Goal: Task Accomplishment & Management: Manage account settings

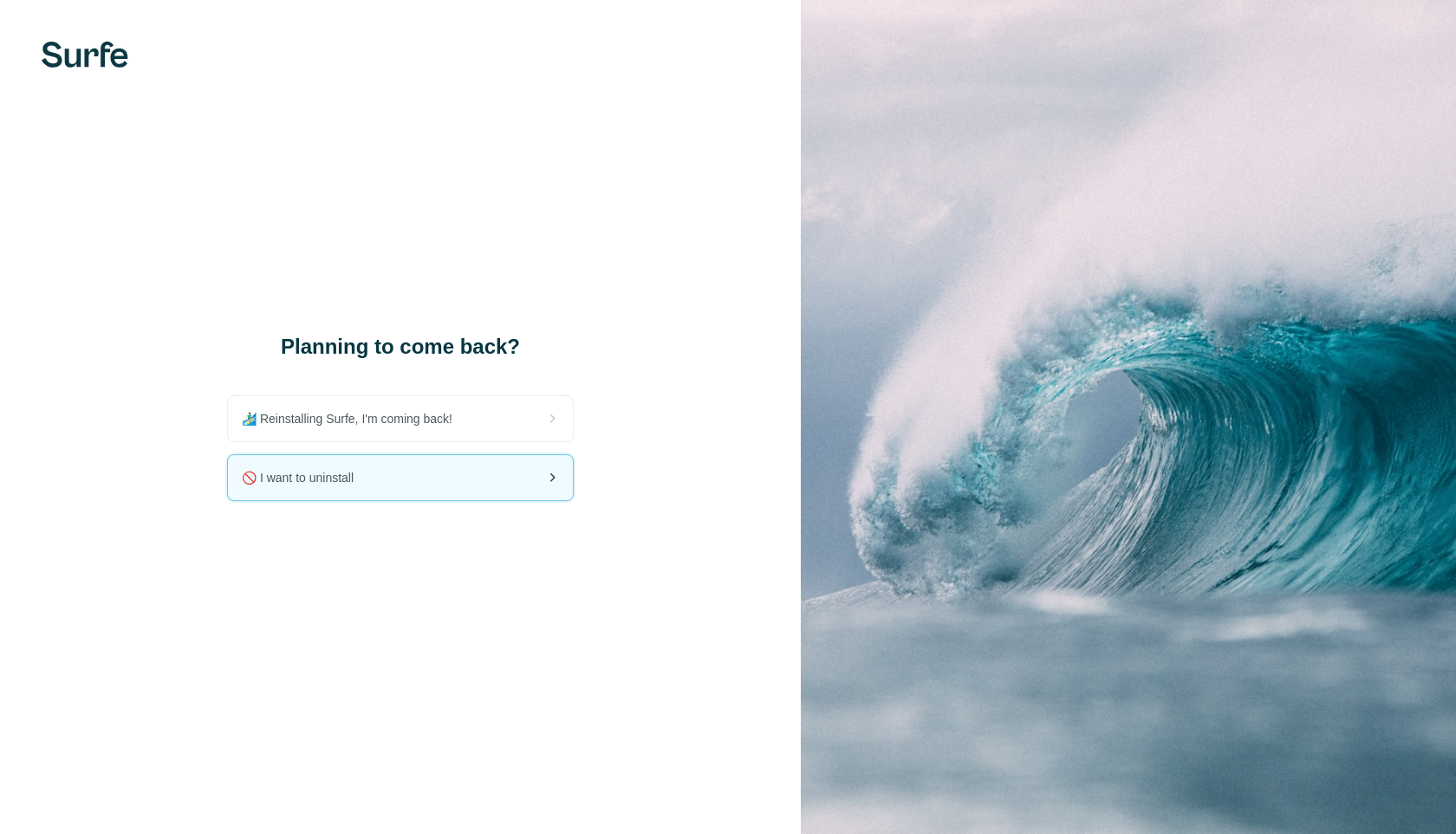
click at [472, 493] on div "🚫 I want to uninstall" at bounding box center [400, 477] width 344 height 45
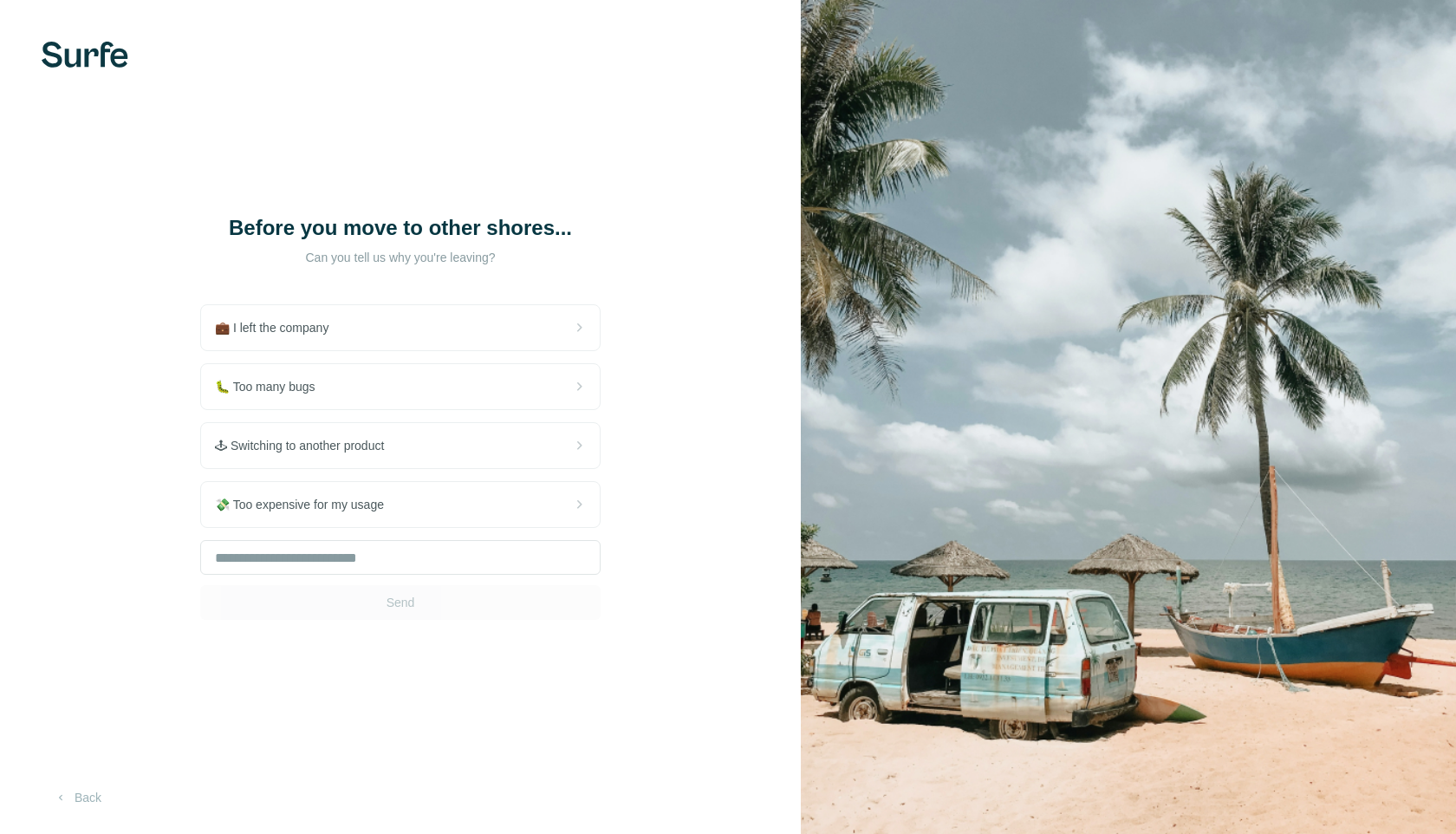
click at [472, 493] on div "💼 I left the company 🐛 Too many bugs 🕹 Switching to another product 💸 Too expen…" at bounding box center [400, 462] width 400 height 315
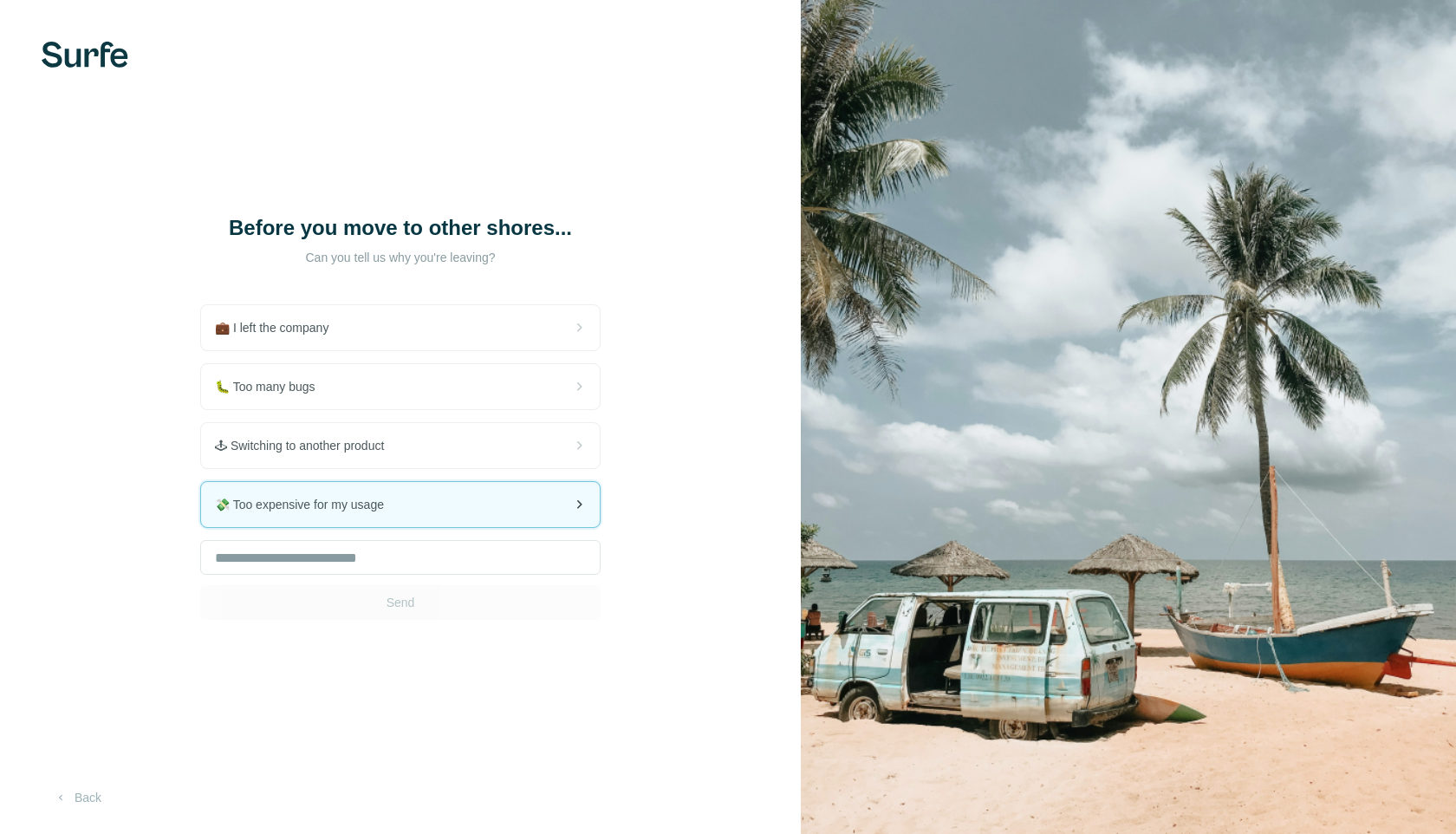
click at [368, 513] on span "💸 Too expensive for my usage" at bounding box center [306, 504] width 183 height 18
click at [444, 508] on div "💸 Too expensive for my usage" at bounding box center [400, 504] width 399 height 45
